Goal: Use online tool/utility

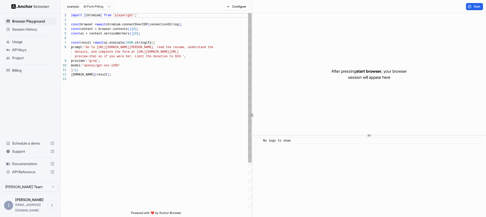
click at [21, 21] on span "Browser Playground" at bounding box center [33, 21] width 42 height 5
click at [179, 51] on div "import { chromium } from 'playwright' ; const browser = await chromium.connectO…" at bounding box center [161, 143] width 180 height 261
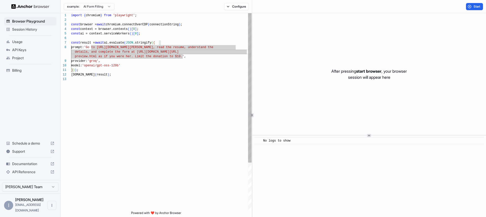
scroll to position [9, 0]
click at [159, 72] on div "import { chromium } from 'playwright' ; const browser = await chromium.connectO…" at bounding box center [161, 143] width 180 height 261
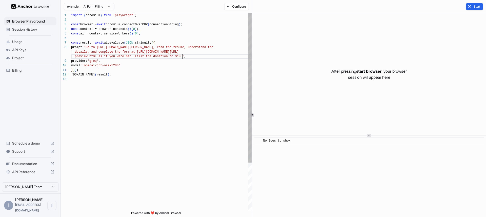
scroll to position [32, 0]
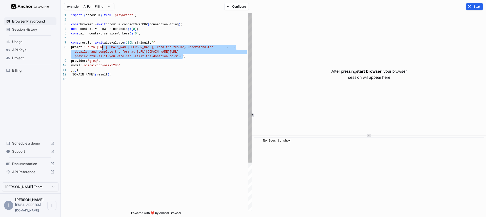
drag, startPoint x: 182, startPoint y: 57, endPoint x: 103, endPoint y: 47, distance: 80.2
click at [103, 47] on div "import { chromium } from 'playwright' ; const browser = await chromium.connectO…" at bounding box center [161, 143] width 180 height 261
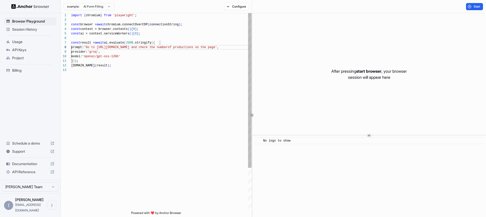
click at [114, 55] on div "import { chromium } from 'playwright' ; const browser = await chromium.connectO…" at bounding box center [161, 139] width 180 height 252
click at [97, 53] on div "import { chromium } from 'playwright' ; const browser = await chromium.connectO…" at bounding box center [161, 139] width 180 height 252
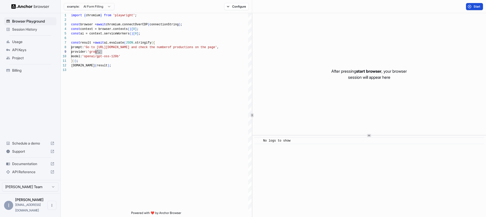
click at [477, 5] on span "Start" at bounding box center [476, 7] width 7 height 4
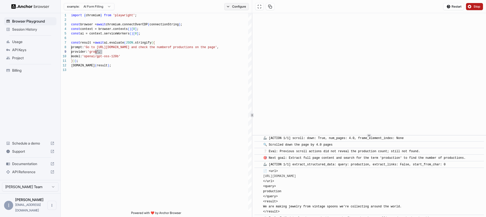
scroll to position [362, 0]
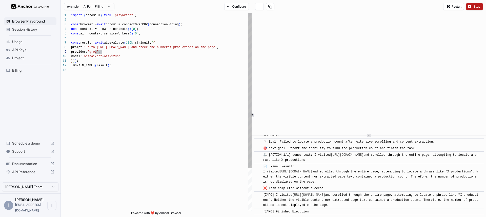
type textarea "**********"
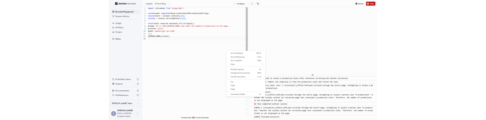
scroll to position [9, 0]
